Goal: Task Accomplishment & Management: Use online tool/utility

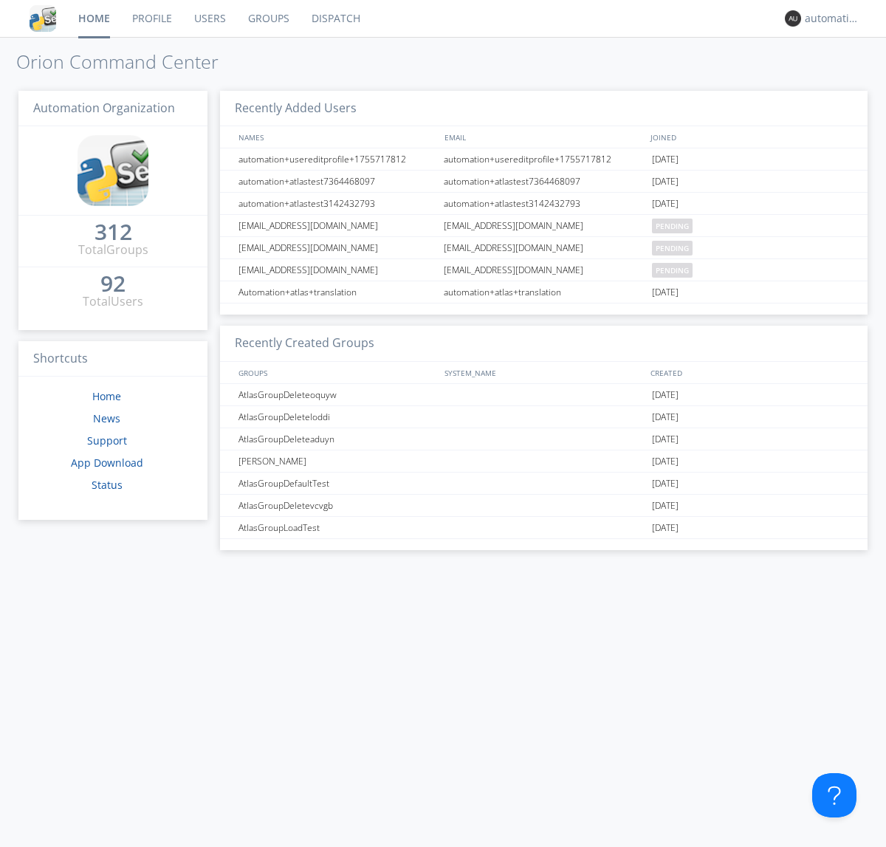
click at [335, 18] on link "Dispatch" at bounding box center [336, 18] width 71 height 37
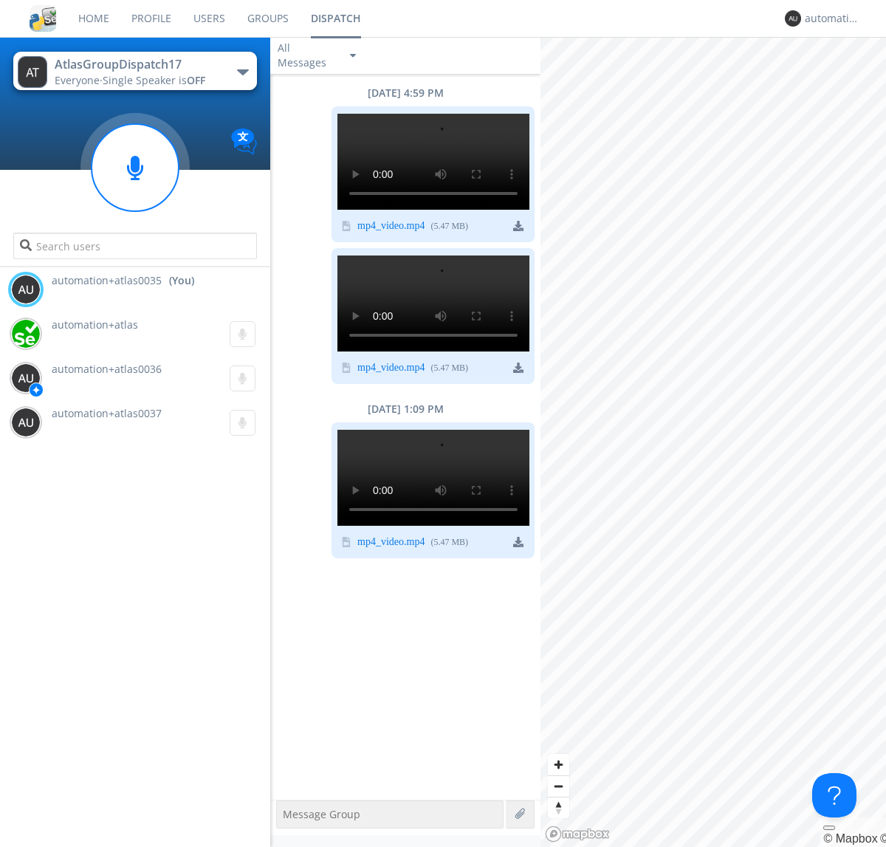
scroll to position [501, 0]
click at [242, 72] on div "button" at bounding box center [243, 72] width 12 height 6
click at [0, 0] on span "AtlasGroupDispatch16" at bounding box center [0, 0] width 0 height 0
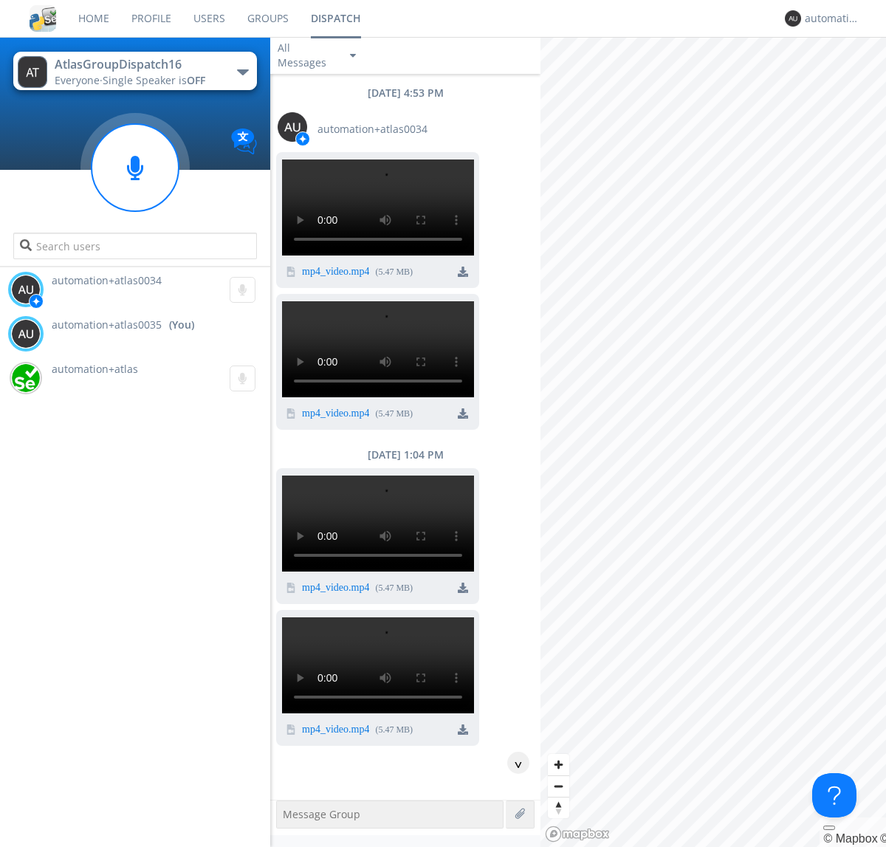
scroll to position [11, 0]
click at [513, 774] on div "^" at bounding box center [518, 763] width 22 height 22
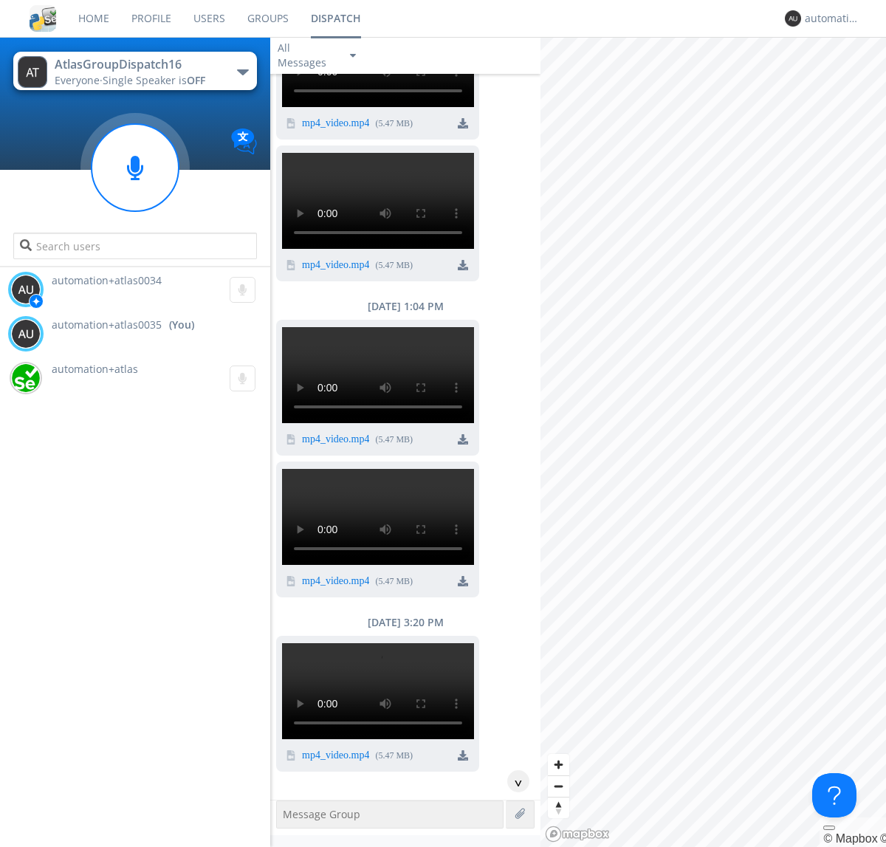
scroll to position [1353, 0]
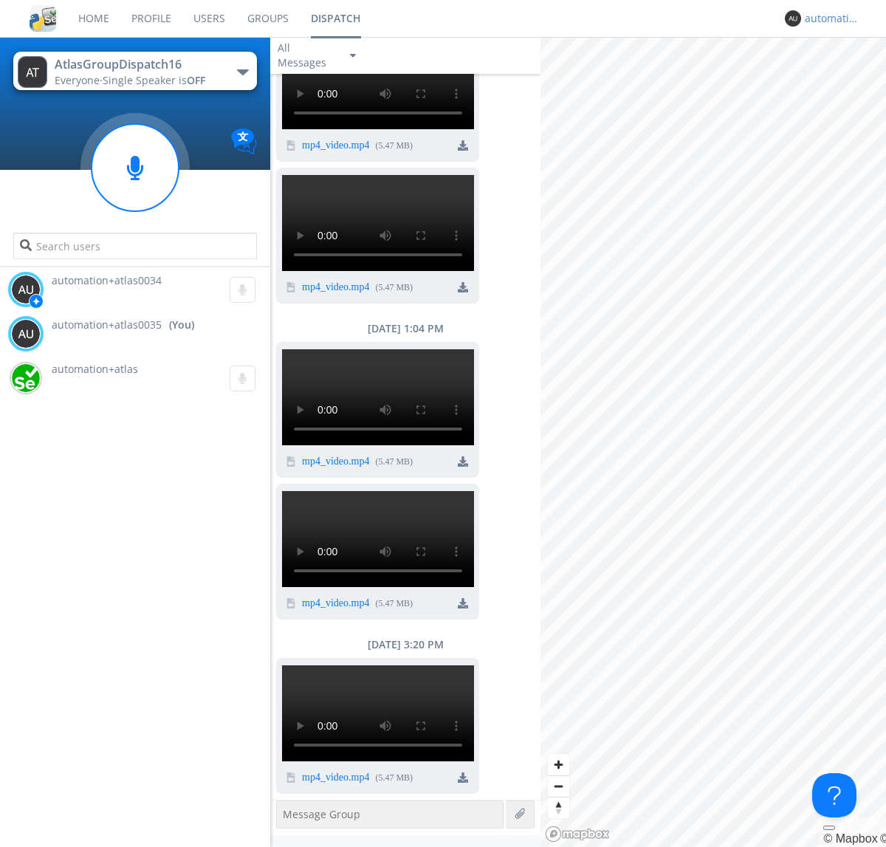
click at [829, 18] on div "automation+atlas0035" at bounding box center [832, 18] width 55 height 15
